Goal: Navigation & Orientation: Find specific page/section

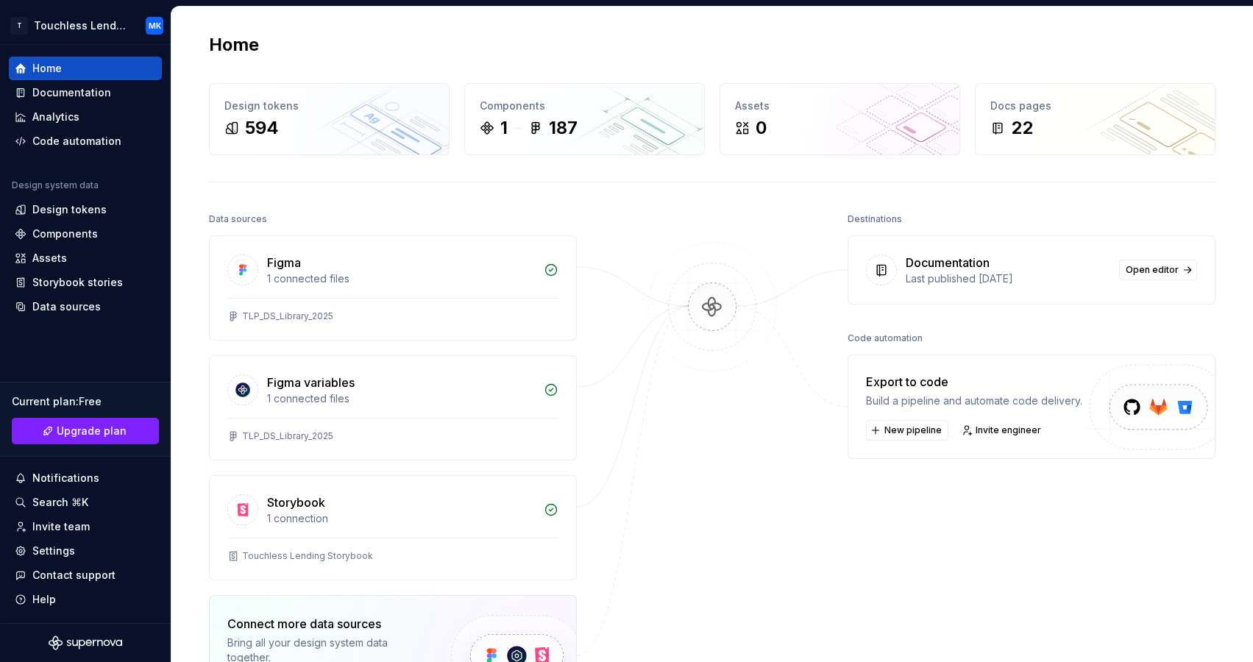
click at [483, 57] on div "Home Design tokens 594 Components 1 187 Assets 0 Docs pages 22 Data sources Fig…" at bounding box center [711, 441] width 1059 height 869
